Goal: Navigation & Orientation: Find specific page/section

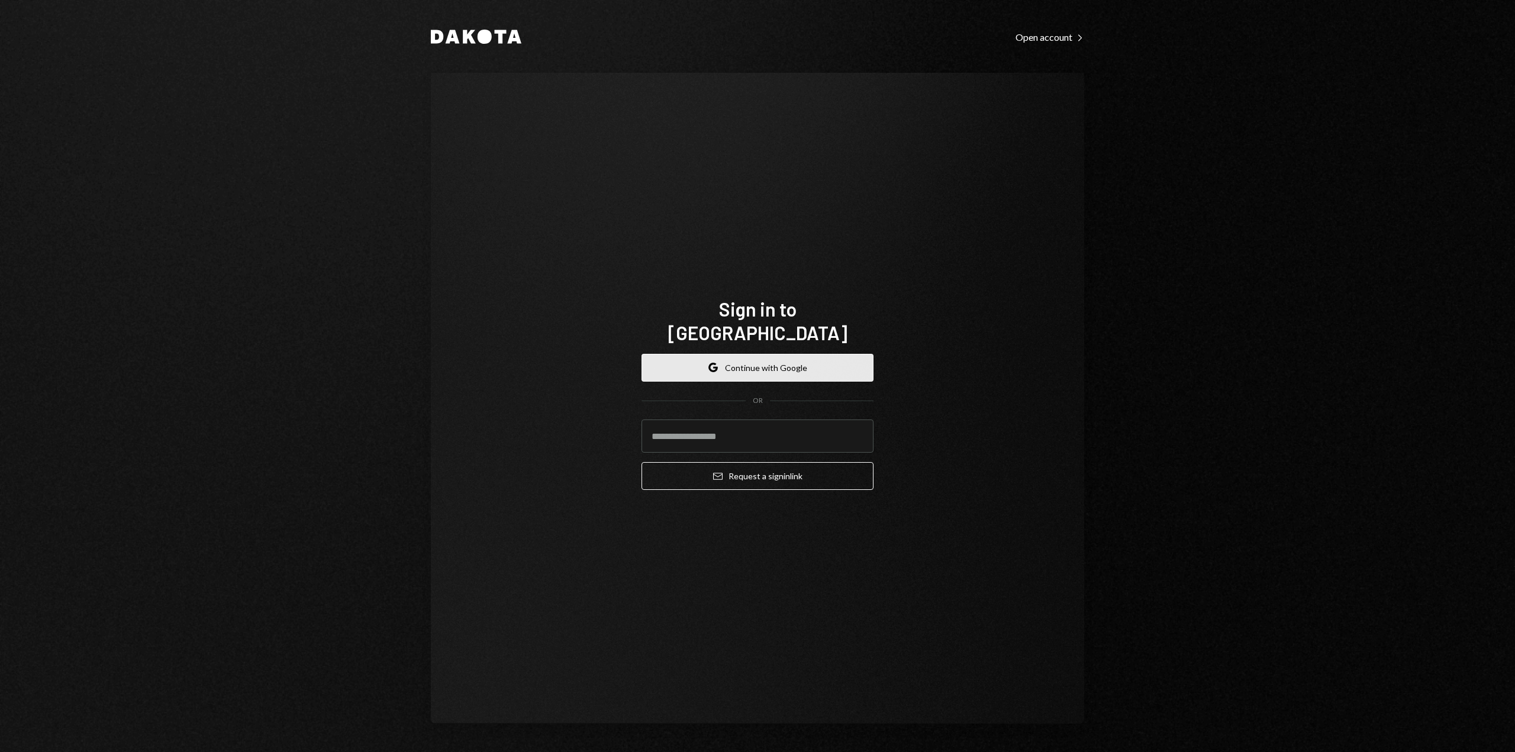
click at [787, 362] on button "Google Continue with Google" at bounding box center [757, 368] width 232 height 28
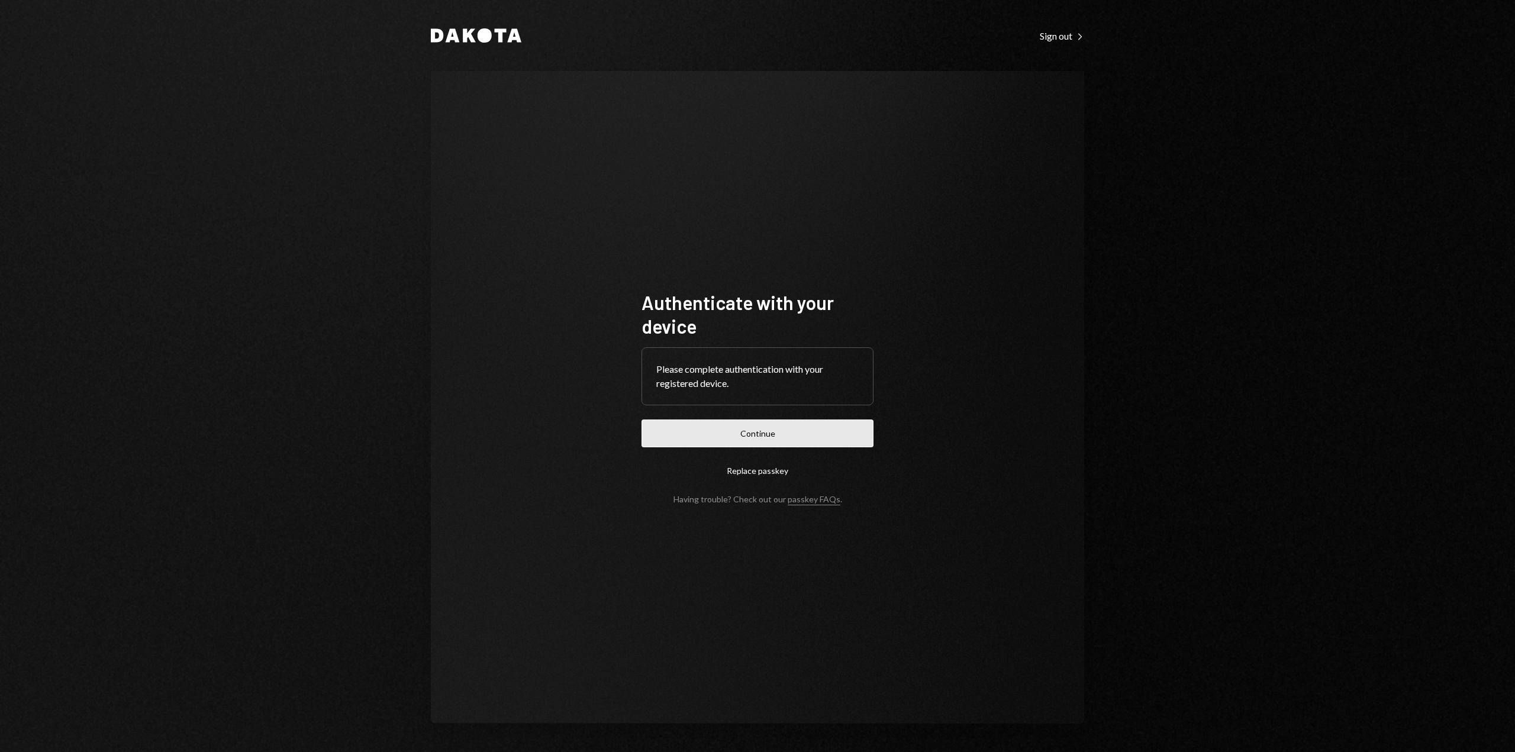
click at [740, 431] on button "Continue" at bounding box center [757, 433] width 232 height 28
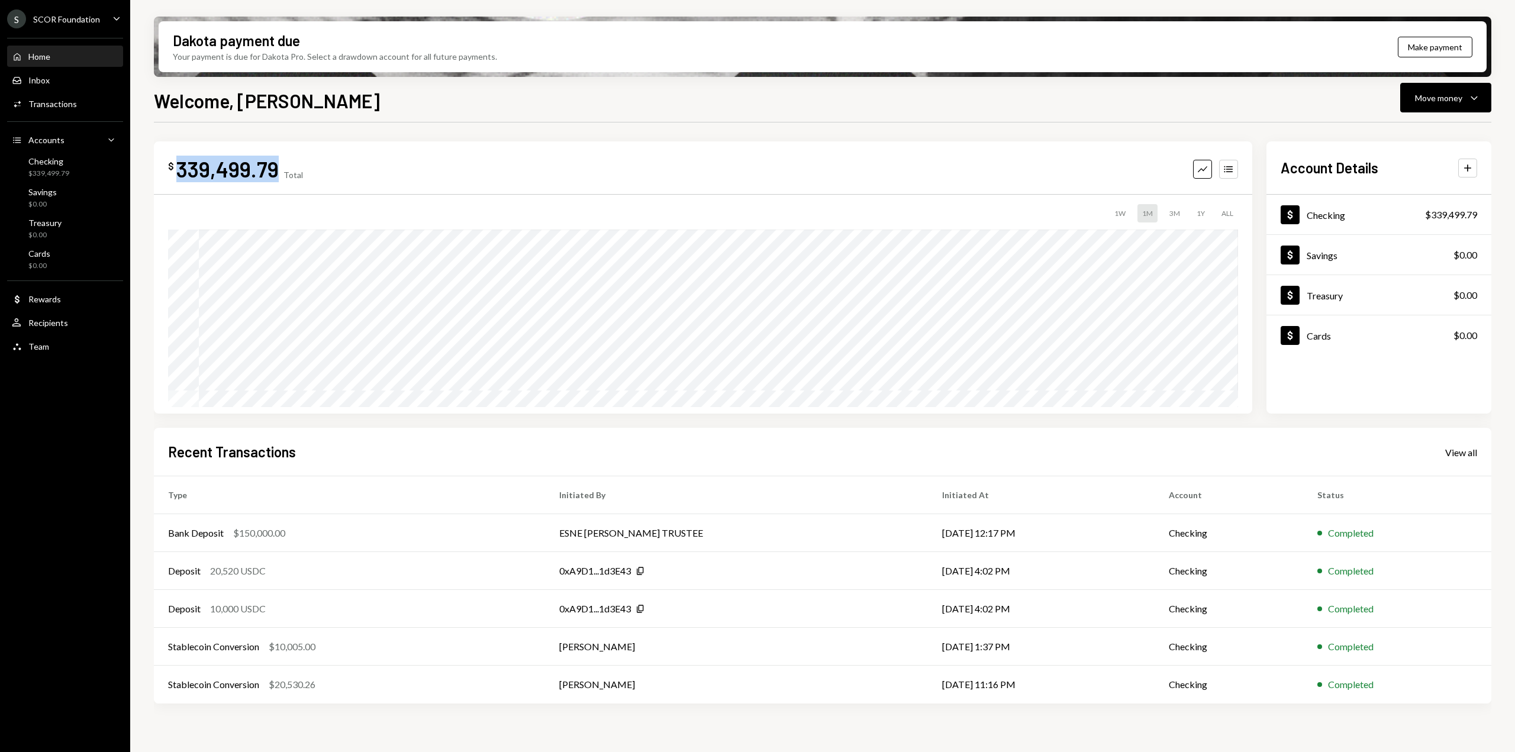
drag, startPoint x: 172, startPoint y: 176, endPoint x: 278, endPoint y: 176, distance: 106.5
click at [278, 176] on div "$ 339,499.79 Total" at bounding box center [235, 169] width 135 height 27
